Goal: Task Accomplishment & Management: Use online tool/utility

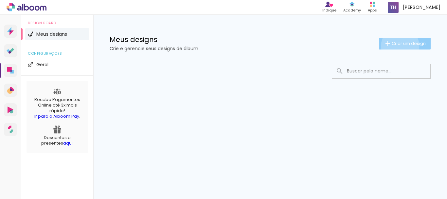
click at [399, 46] on span "Criar um design" at bounding box center [409, 43] width 34 height 4
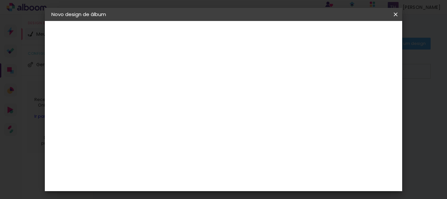
click at [159, 84] on input at bounding box center [159, 88] width 0 height 10
type input "l"
type input "v"
type paper-input "v"
paste input "S"
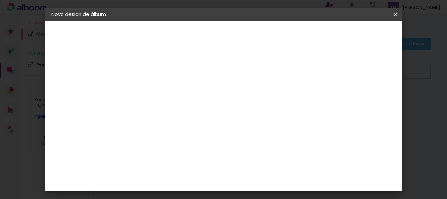
type input "Seropé"
type paper-input "Seropé"
click at [159, 84] on input "Seropé" at bounding box center [159, 88] width 0 height 10
paste input "d"
paste input "F"
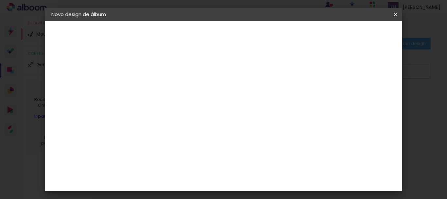
type input "Seropédica Fight Night"
type paper-input "Seropédica Fight Night"
click at [0, 0] on slot "Avançar" at bounding box center [0, 0] width 0 height 0
click at [0, 0] on slot "Tamanho Livre" at bounding box center [0, 0] width 0 height 0
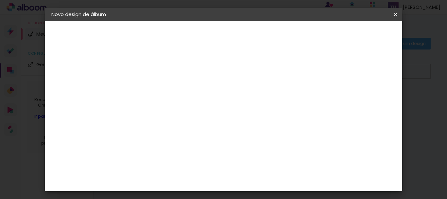
click at [0, 0] on slot "Avançar" at bounding box center [0, 0] width 0 height 0
click at [162, 67] on div "mm Mostrar sangria" at bounding box center [250, 52] width 241 height 62
type input "3"
type paper-input "3"
click at [162, 75] on input "3" at bounding box center [154, 75] width 23 height 8
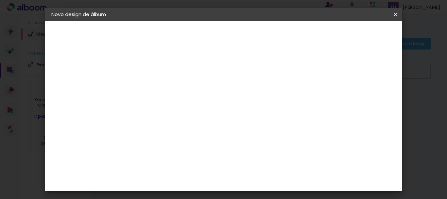
type input "2"
type paper-input "2"
click at [162, 77] on input "2" at bounding box center [154, 75] width 23 height 8
type input "1"
type paper-input "1"
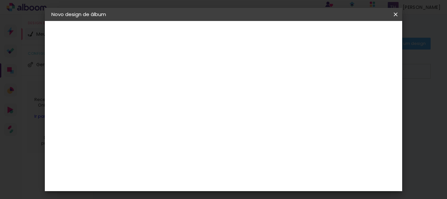
click at [162, 77] on input "1" at bounding box center [154, 75] width 23 height 8
type input "2"
type paper-input "2"
click at [163, 72] on input "2" at bounding box center [154, 75] width 23 height 8
type input "3"
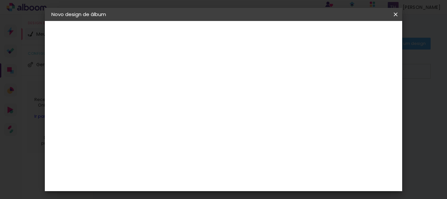
type paper-input "3"
click at [163, 72] on input "3" at bounding box center [154, 75] width 23 height 8
type input "2"
type paper-input "2"
click at [163, 78] on input "2" at bounding box center [154, 75] width 23 height 8
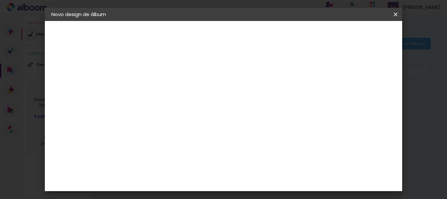
click at [323, 77] on div at bounding box center [320, 75] width 6 height 6
type paper-checkbox "on"
click at [378, 30] on div "mm" at bounding box center [368, 40] width 26 height 23
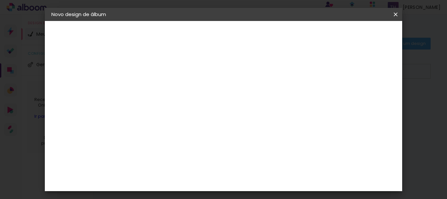
click at [355, 33] on span "Iniciar design" at bounding box center [340, 34] width 30 height 5
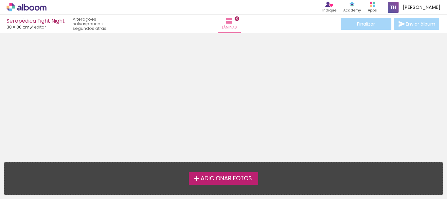
click at [214, 177] on span "Adicionar Fotos" at bounding box center [226, 179] width 51 height 6
click at [0, 0] on input "file" at bounding box center [0, 0] width 0 height 0
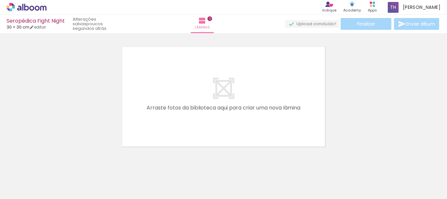
scroll to position [9, 0]
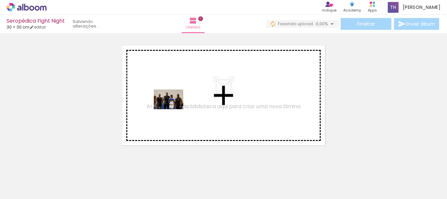
drag, startPoint x: 72, startPoint y: 177, endPoint x: 177, endPoint y: 108, distance: 125.4
click at [177, 108] on quentale-workspace at bounding box center [223, 99] width 447 height 199
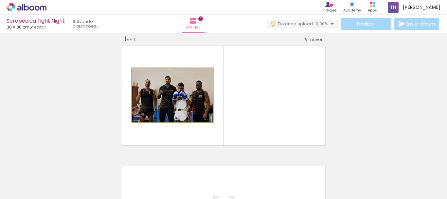
drag, startPoint x: 193, startPoint y: 104, endPoint x: 191, endPoint y: 85, distance: 18.7
drag, startPoint x: 191, startPoint y: 111, endPoint x: 192, endPoint y: 126, distance: 14.8
click at [192, 126] on quentale-layouter at bounding box center [223, 95] width 207 height 103
drag, startPoint x: 186, startPoint y: 94, endPoint x: 189, endPoint y: 73, distance: 21.8
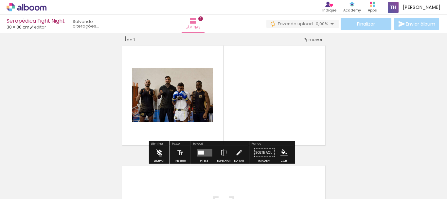
click at [160, 155] on iron-icon at bounding box center [159, 152] width 7 height 13
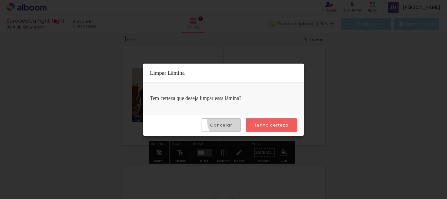
click at [233, 120] on paper-button "Cancelar" at bounding box center [221, 124] width 39 height 13
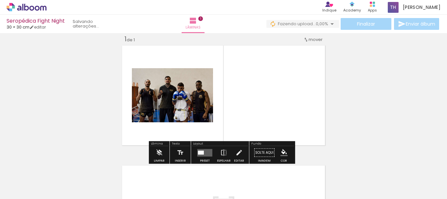
click at [15, 191] on span "Adicionar Fotos" at bounding box center [23, 189] width 20 height 7
click at [0, 0] on input "file" at bounding box center [0, 0] width 0 height 0
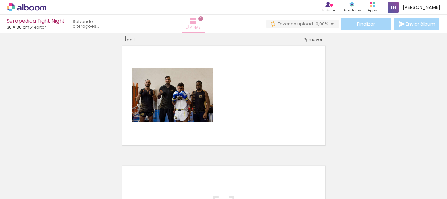
scroll to position [0, 0]
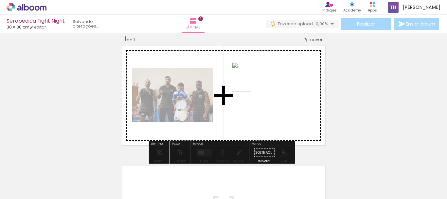
drag, startPoint x: 108, startPoint y: 171, endPoint x: 252, endPoint y: 82, distance: 168.9
click at [252, 82] on quentale-workspace at bounding box center [223, 99] width 447 height 199
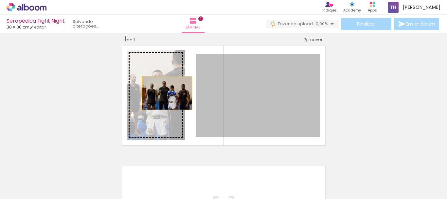
drag, startPoint x: 257, startPoint y: 96, endPoint x: 165, endPoint y: 93, distance: 92.1
click at [0, 0] on slot at bounding box center [0, 0] width 0 height 0
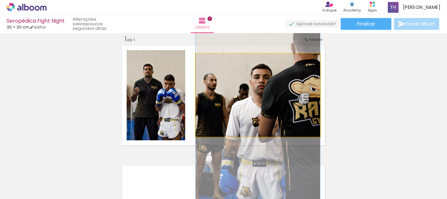
drag, startPoint x: 291, startPoint y: 102, endPoint x: 274, endPoint y: 124, distance: 28.0
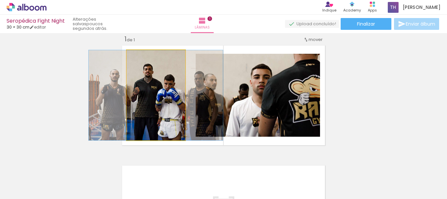
click at [150, 122] on quentale-photo at bounding box center [156, 95] width 59 height 90
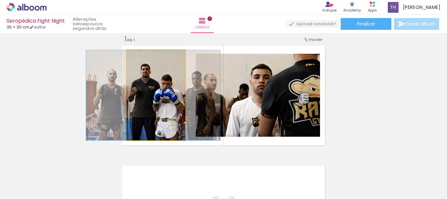
drag, startPoint x: 150, startPoint y: 122, endPoint x: 147, endPoint y: 126, distance: 4.7
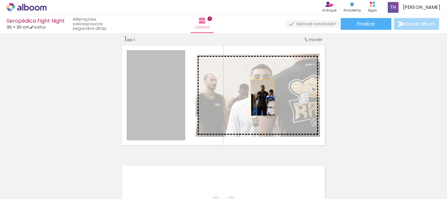
drag, startPoint x: 162, startPoint y: 97, endPoint x: 261, endPoint y: 98, distance: 98.9
click at [0, 0] on slot at bounding box center [0, 0] width 0 height 0
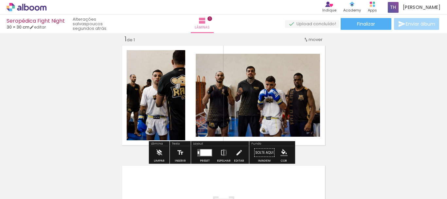
click at [157, 92] on quentale-photo at bounding box center [156, 95] width 59 height 90
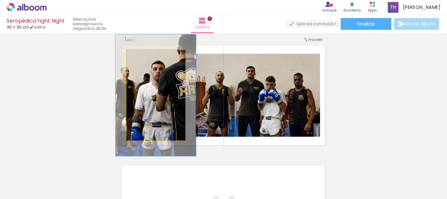
drag, startPoint x: 140, startPoint y: 56, endPoint x: 147, endPoint y: 56, distance: 7.9
type paper-slider "135"
click at [147, 56] on div at bounding box center [150, 57] width 6 height 6
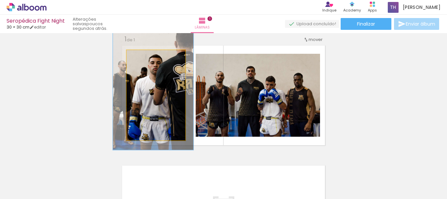
drag, startPoint x: 174, startPoint y: 88, endPoint x: 171, endPoint y: 82, distance: 6.8
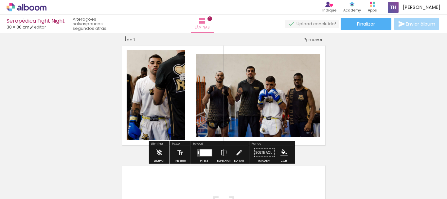
click at [379, 107] on div "Inserir lâmina 1 de 1" at bounding box center [223, 147] width 447 height 240
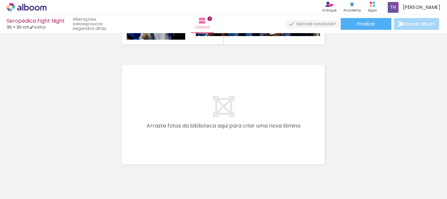
scroll to position [109, 0]
click at [226, 105] on quentale-layouter at bounding box center [223, 114] width 207 height 103
click at [28, 188] on span "Adicionar Fotos" at bounding box center [23, 189] width 20 height 7
click at [0, 0] on input "file" at bounding box center [0, 0] width 0 height 0
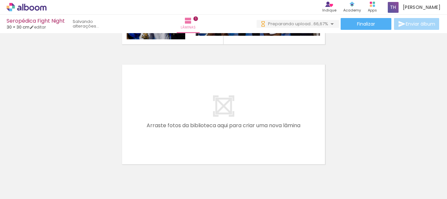
scroll to position [0, 0]
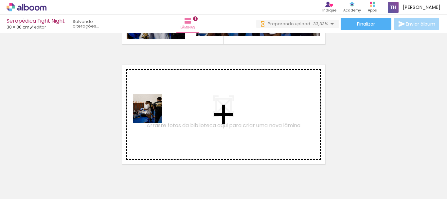
drag, startPoint x: 135, startPoint y: 179, endPoint x: 153, endPoint y: 113, distance: 67.8
click at [153, 113] on quentale-workspace at bounding box center [223, 99] width 447 height 199
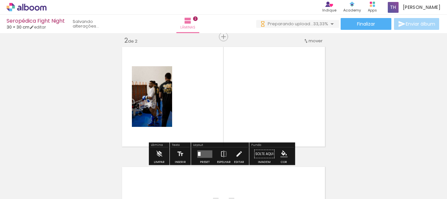
scroll to position [128, 0]
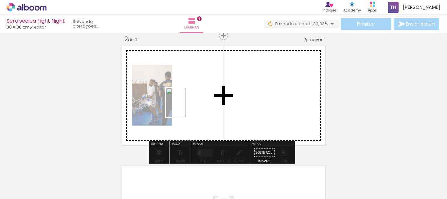
drag, startPoint x: 183, startPoint y: 184, endPoint x: 186, endPoint y: 107, distance: 76.7
click at [186, 107] on quentale-workspace at bounding box center [223, 99] width 447 height 199
drag, startPoint x: 210, startPoint y: 181, endPoint x: 255, endPoint y: 84, distance: 106.4
click at [255, 84] on quentale-workspace at bounding box center [223, 99] width 447 height 199
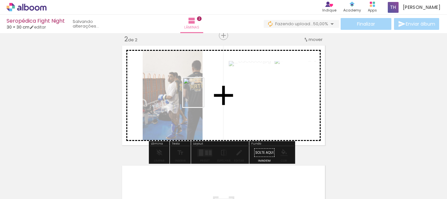
drag, startPoint x: 249, startPoint y: 175, endPoint x: 203, endPoint y: 97, distance: 90.6
click at [203, 97] on quentale-workspace at bounding box center [223, 99] width 447 height 199
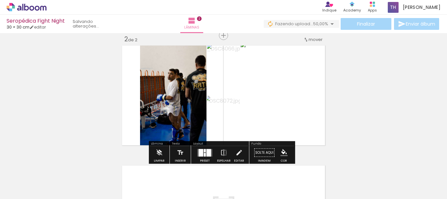
click at [354, 111] on div "Inserir lâmina 1 de 2 Inserir lâmina 2 de 2" at bounding box center [223, 87] width 447 height 360
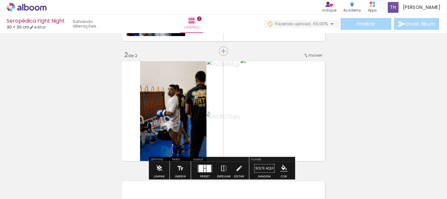
scroll to position [112, 0]
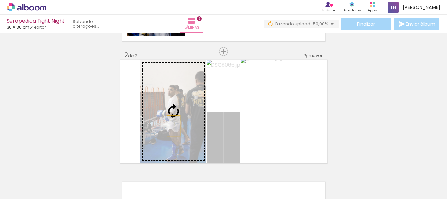
drag, startPoint x: 218, startPoint y: 140, endPoint x: 171, endPoint y: 126, distance: 48.9
click at [0, 0] on slot at bounding box center [0, 0] width 0 height 0
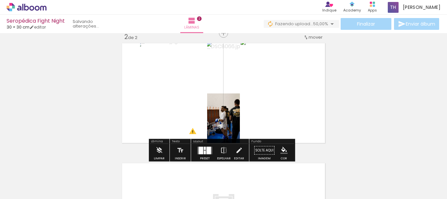
scroll to position [130, 0]
click at [348, 83] on div "Inserir lâmina 1 de 2 Inserir lâmina 2 de 2 O Designbox precisará aumentar a su…" at bounding box center [223, 85] width 447 height 360
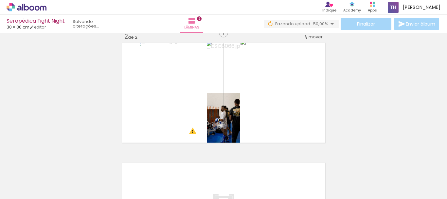
scroll to position [133, 0]
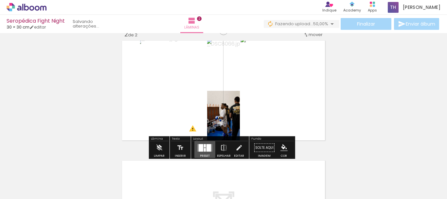
click at [205, 148] on quentale-layouter at bounding box center [204, 148] width 15 height 8
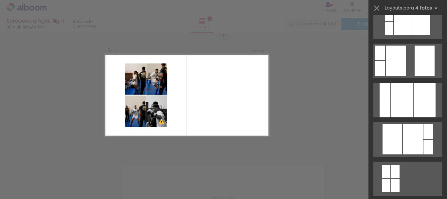
scroll to position [252, 0]
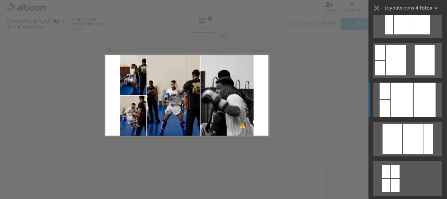
click at [398, 101] on div at bounding box center [402, 100] width 22 height 34
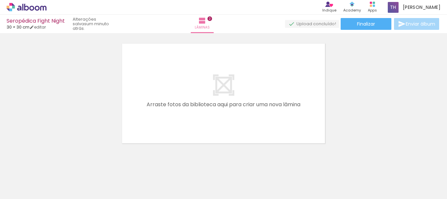
scroll to position [251, 0]
click at [20, 186] on span "Adicionar Fotos" at bounding box center [23, 189] width 20 height 7
click at [0, 0] on input "file" at bounding box center [0, 0] width 0 height 0
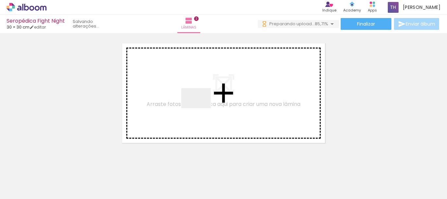
scroll to position [0, 0]
drag, startPoint x: 281, startPoint y: 172, endPoint x: 197, endPoint y: 105, distance: 107.4
click at [197, 105] on quentale-workspace at bounding box center [223, 99] width 447 height 199
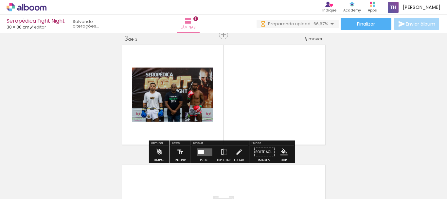
scroll to position [248, 0]
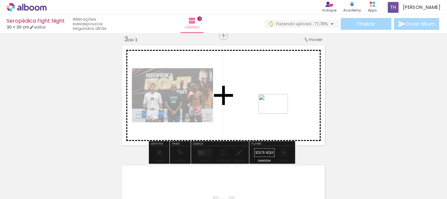
drag, startPoint x: 321, startPoint y: 175, endPoint x: 278, endPoint y: 114, distance: 74.3
click at [278, 114] on quentale-workspace at bounding box center [223, 99] width 447 height 199
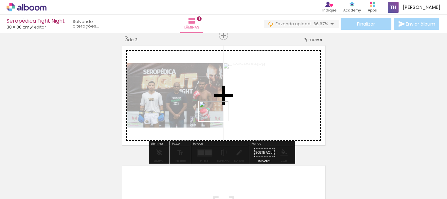
drag, startPoint x: 356, startPoint y: 180, endPoint x: 219, endPoint y: 121, distance: 149.5
click at [219, 121] on quentale-workspace at bounding box center [223, 99] width 447 height 199
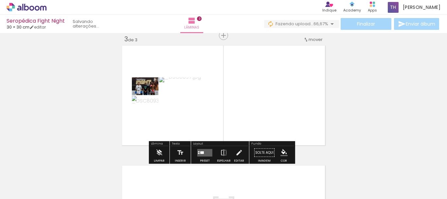
click at [206, 157] on div at bounding box center [205, 152] width 18 height 13
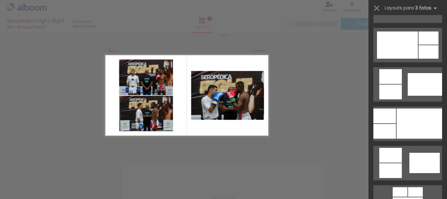
scroll to position [345, 0]
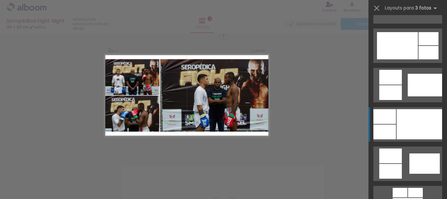
click at [390, 126] on div at bounding box center [385, 131] width 23 height 15
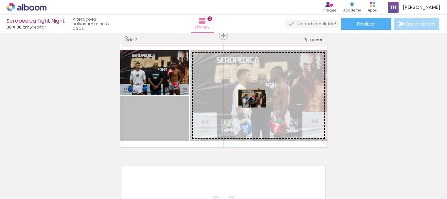
drag, startPoint x: 145, startPoint y: 128, endPoint x: 250, endPoint y: 99, distance: 108.8
click at [0, 0] on slot at bounding box center [0, 0] width 0 height 0
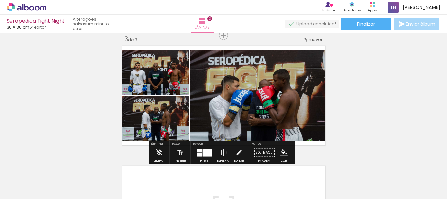
click at [352, 88] on div "Inserir lâmina 1 de 3 Inserir lâmina 2 de 3 Inserir lâmina 3 de 3 O Designbox p…" at bounding box center [223, 27] width 447 height 480
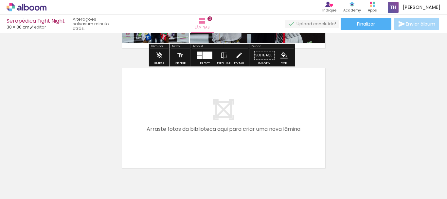
scroll to position [347, 0]
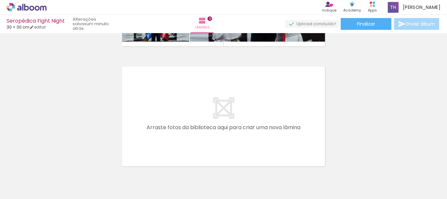
click at [19, 186] on span "Adicionar Fotos" at bounding box center [23, 189] width 20 height 7
click at [0, 0] on input "file" at bounding box center [0, 0] width 0 height 0
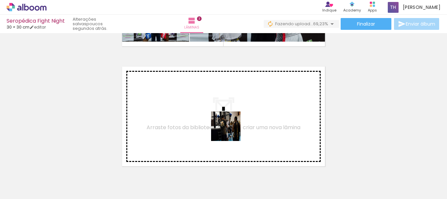
drag, startPoint x: 315, startPoint y: 173, endPoint x: 231, endPoint y: 131, distance: 94.6
click at [231, 131] on quentale-workspace at bounding box center [223, 99] width 447 height 199
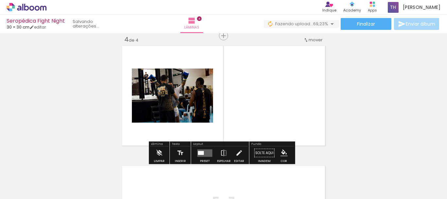
scroll to position [368, 0]
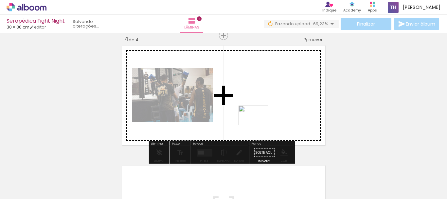
drag, startPoint x: 354, startPoint y: 184, endPoint x: 258, endPoint y: 124, distance: 113.1
click at [258, 124] on quentale-workspace at bounding box center [223, 99] width 447 height 199
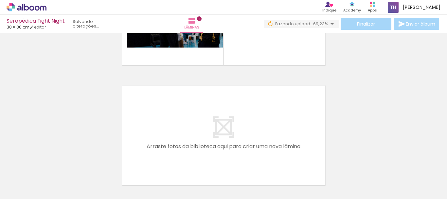
scroll to position [448, 0]
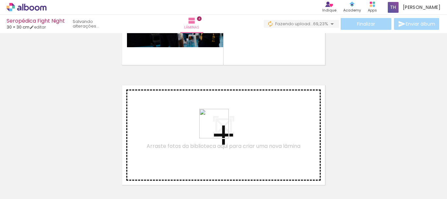
drag, startPoint x: 389, startPoint y: 183, endPoint x: 211, endPoint y: 128, distance: 186.8
click at [211, 128] on quentale-workspace at bounding box center [223, 99] width 447 height 199
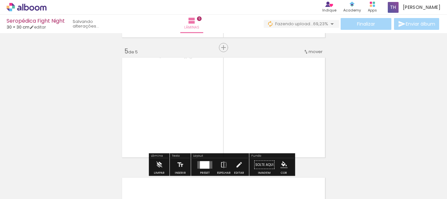
scroll to position [488, 0]
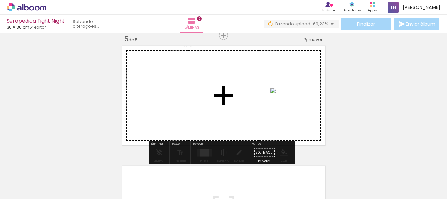
drag, startPoint x: 423, startPoint y: 179, endPoint x: 287, endPoint y: 106, distance: 155.2
click at [287, 106] on quentale-workspace at bounding box center [223, 99] width 447 height 199
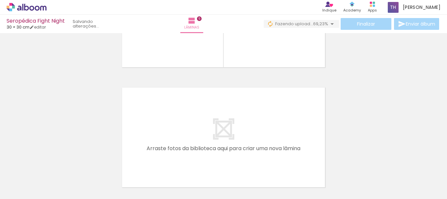
scroll to position [620, 0]
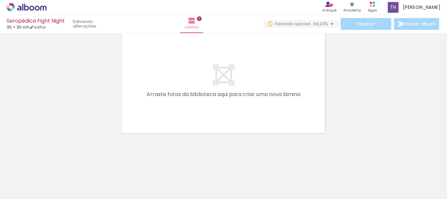
click at [22, 192] on span "Adicionar Fotos" at bounding box center [23, 189] width 20 height 7
click at [0, 0] on input "file" at bounding box center [0, 0] width 0 height 0
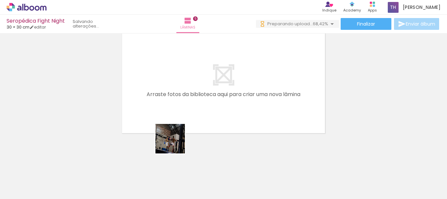
scroll to position [0, 0]
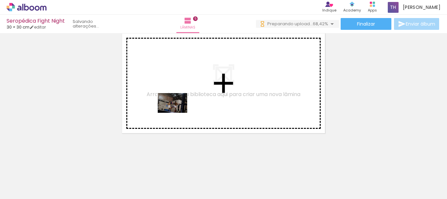
drag, startPoint x: 166, startPoint y: 184, endPoint x: 177, endPoint y: 113, distance: 72.3
click at [177, 113] on quentale-workspace at bounding box center [223, 99] width 447 height 199
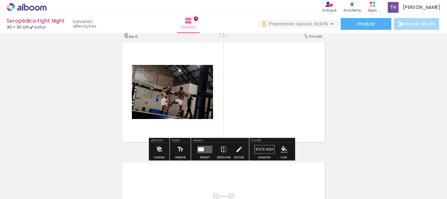
scroll to position [608, 0]
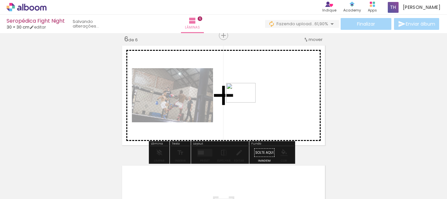
drag, startPoint x: 206, startPoint y: 185, endPoint x: 246, endPoint y: 103, distance: 91.7
click at [246, 103] on quentale-workspace at bounding box center [223, 99] width 447 height 199
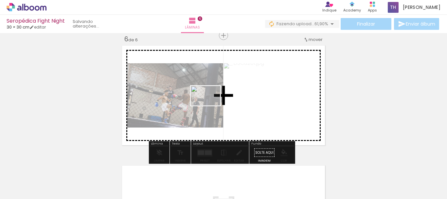
drag, startPoint x: 246, startPoint y: 177, endPoint x: 211, endPoint y: 105, distance: 79.2
click at [211, 105] on quentale-workspace at bounding box center [223, 99] width 447 height 199
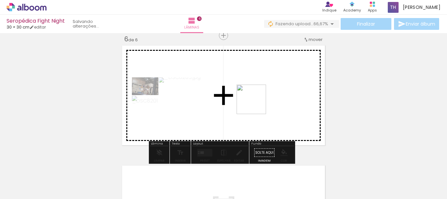
drag, startPoint x: 275, startPoint y: 176, endPoint x: 256, endPoint y: 104, distance: 74.8
click at [256, 104] on quentale-workspace at bounding box center [223, 99] width 447 height 199
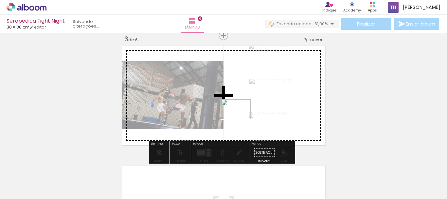
drag, startPoint x: 313, startPoint y: 181, endPoint x: 241, endPoint y: 119, distance: 95.2
click at [241, 119] on quentale-workspace at bounding box center [223, 99] width 447 height 199
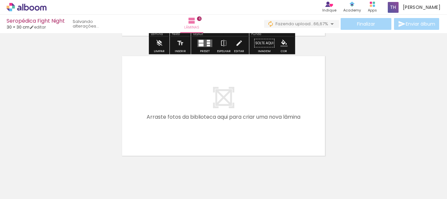
scroll to position [718, 0]
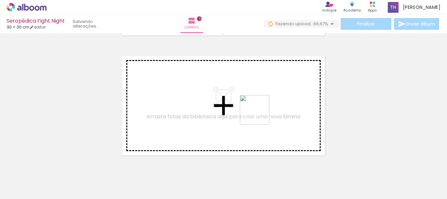
drag, startPoint x: 351, startPoint y: 181, endPoint x: 260, endPoint y: 115, distance: 113.1
click at [260, 115] on quentale-workspace at bounding box center [223, 99] width 447 height 199
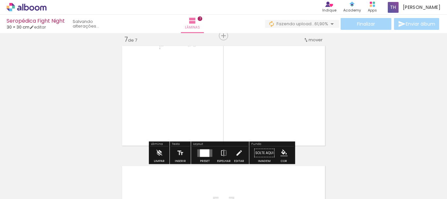
scroll to position [728, 0]
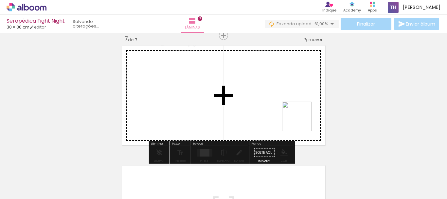
drag, startPoint x: 387, startPoint y: 183, endPoint x: 300, endPoint y: 113, distance: 111.8
click at [300, 113] on quentale-workspace at bounding box center [223, 99] width 447 height 199
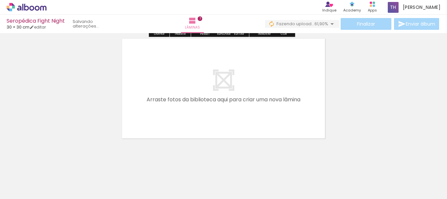
scroll to position [858, 0]
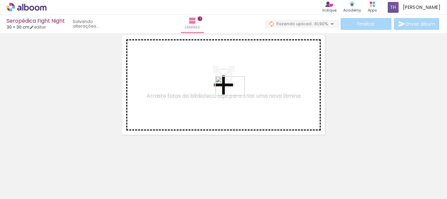
drag, startPoint x: 411, startPoint y: 179, endPoint x: 235, endPoint y: 96, distance: 194.8
click at [235, 96] on quentale-workspace at bounding box center [223, 99] width 447 height 199
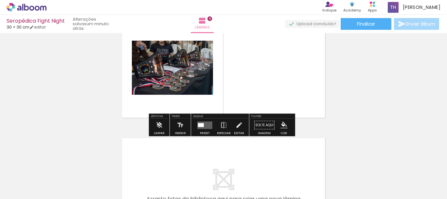
scroll to position [875, 0]
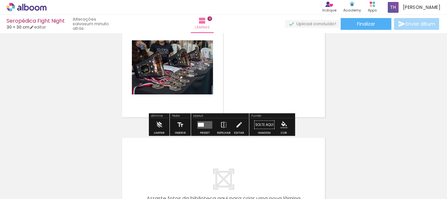
click at [199, 122] on quentale-layouter at bounding box center [204, 125] width 15 height 8
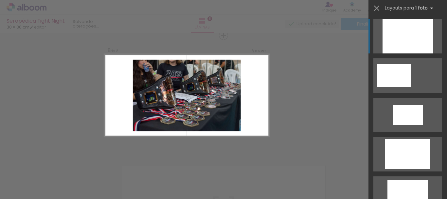
scroll to position [120, 0]
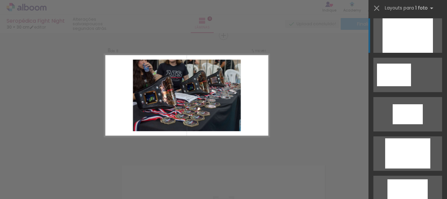
click at [404, 146] on div at bounding box center [407, 153] width 45 height 30
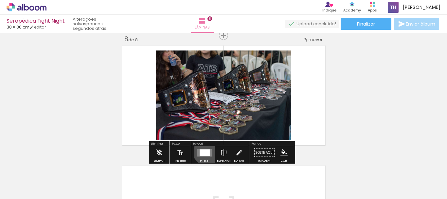
click at [208, 149] on quentale-layouter at bounding box center [204, 153] width 15 height 8
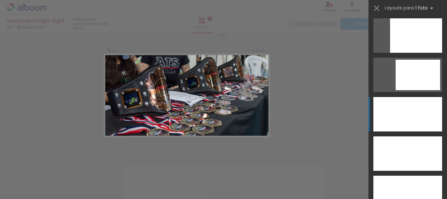
scroll to position [1810, 0]
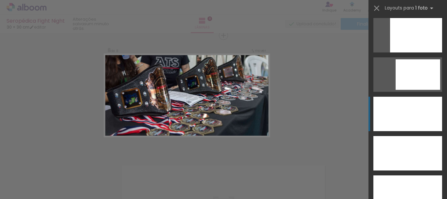
click at [400, 110] on div at bounding box center [408, 114] width 69 height 34
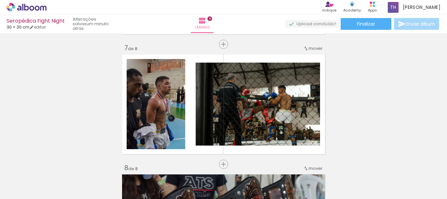
scroll to position [719, 0]
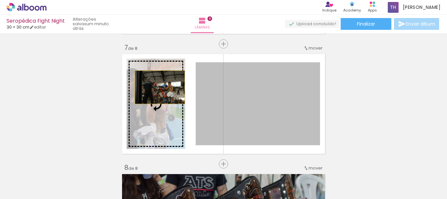
drag, startPoint x: 252, startPoint y: 79, endPoint x: 158, endPoint y: 87, distance: 95.3
click at [0, 0] on slot at bounding box center [0, 0] width 0 height 0
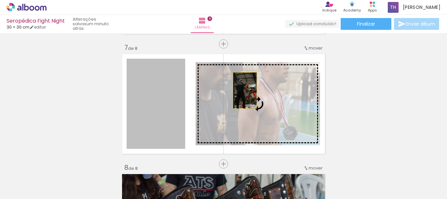
drag, startPoint x: 164, startPoint y: 93, endPoint x: 243, endPoint y: 90, distance: 78.3
click at [0, 0] on slot at bounding box center [0, 0] width 0 height 0
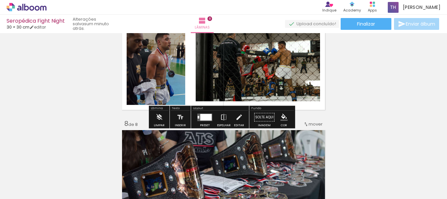
scroll to position [764, 0]
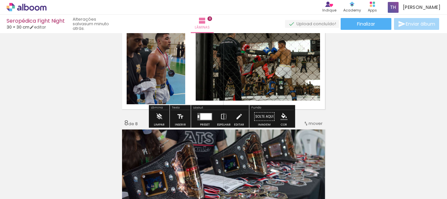
click at [201, 120] on div at bounding box center [205, 116] width 18 height 13
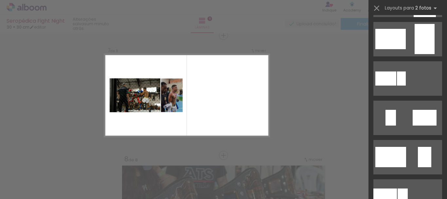
scroll to position [116, 0]
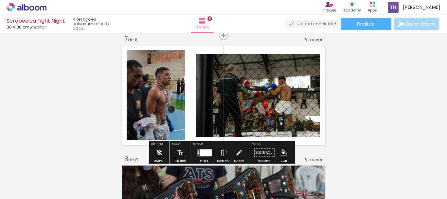
click at [221, 152] on iron-icon at bounding box center [223, 152] width 7 height 13
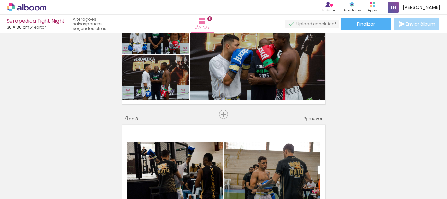
scroll to position [290, 0]
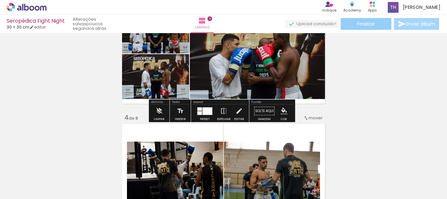
click at [362, 25] on span "Finalizar" at bounding box center [366, 24] width 18 height 5
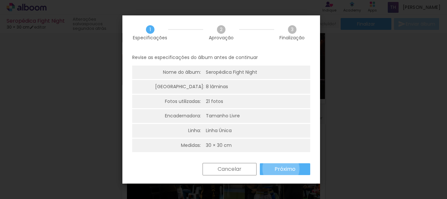
click at [0, 0] on slot "Próximo" at bounding box center [0, 0] width 0 height 0
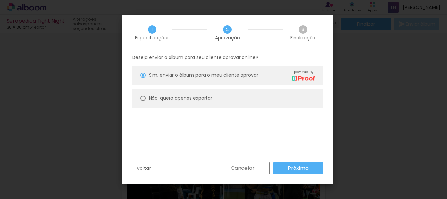
click at [230, 99] on paper-radio-button "Não, quero apenas exportar" at bounding box center [227, 98] width 191 height 20
type paper-radio-button "on"
click at [0, 0] on slot "Próximo" at bounding box center [0, 0] width 0 height 0
type input "Alta, 300 DPI"
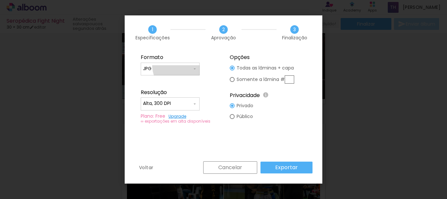
click at [180, 66] on input "JPG" at bounding box center [167, 68] width 49 height 7
click at [177, 78] on paper-item "PDF" at bounding box center [170, 80] width 59 height 13
type input "PDF"
click at [183, 105] on input "Alta, 300 DPI" at bounding box center [167, 103] width 49 height 7
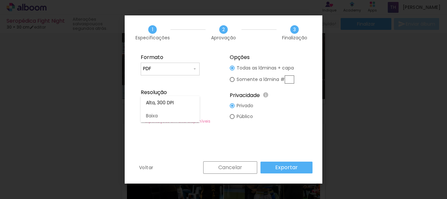
click at [183, 105] on paper-item "Alta, 300 DPI" at bounding box center [170, 102] width 59 height 13
click at [0, 0] on slot "Público" at bounding box center [0, 0] width 0 height 0
type paper-radio-button "on"
click at [0, 0] on slot "Exportar" at bounding box center [0, 0] width 0 height 0
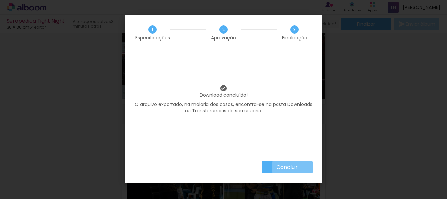
click at [0, 0] on slot "Concluir" at bounding box center [0, 0] width 0 height 0
